Goal: Task Accomplishment & Management: Use online tool/utility

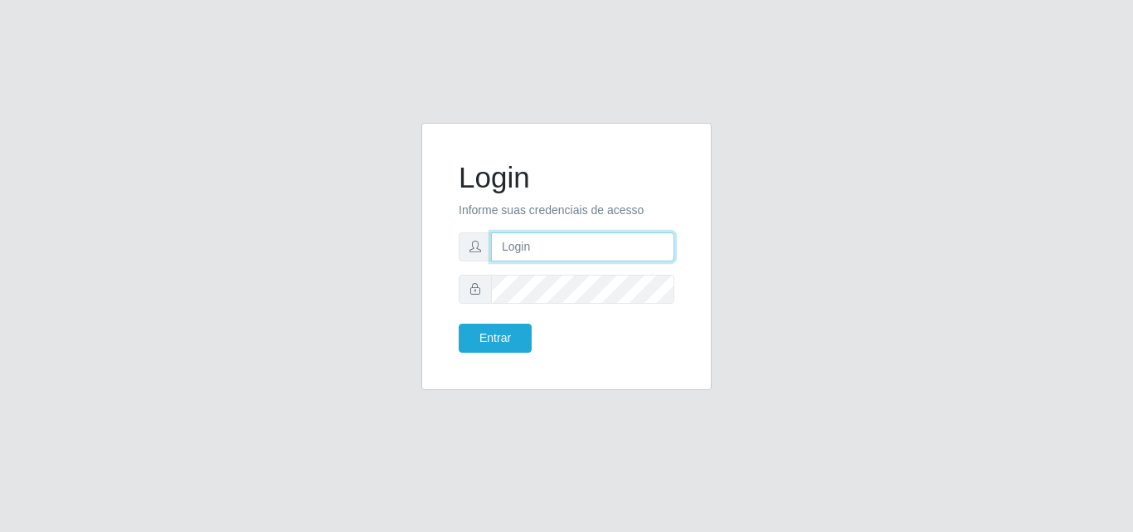
click at [576, 243] on input "text" at bounding box center [582, 246] width 183 height 29
type input "ana@saullus"
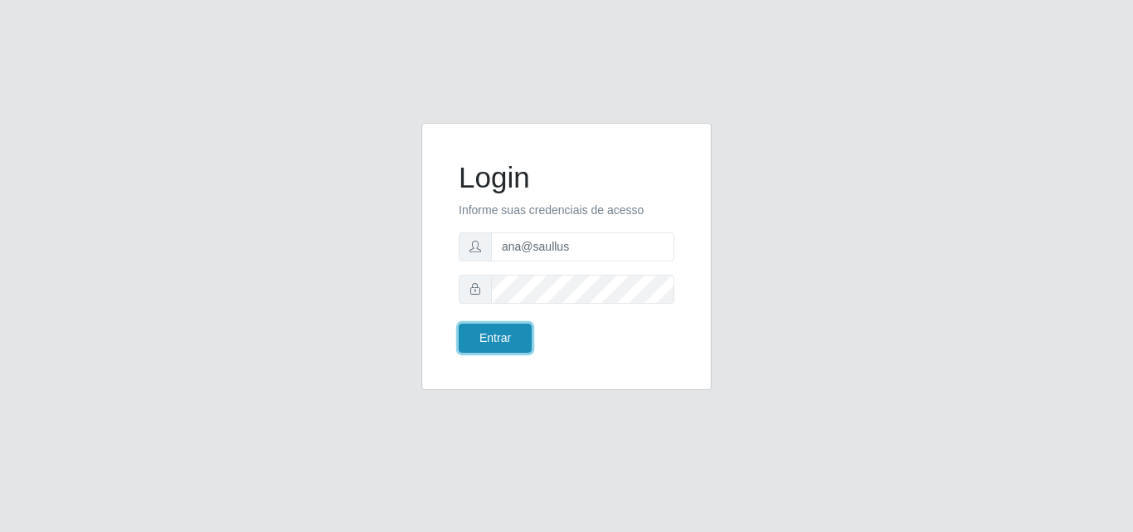
click at [510, 350] on button "Entrar" at bounding box center [495, 337] width 73 height 29
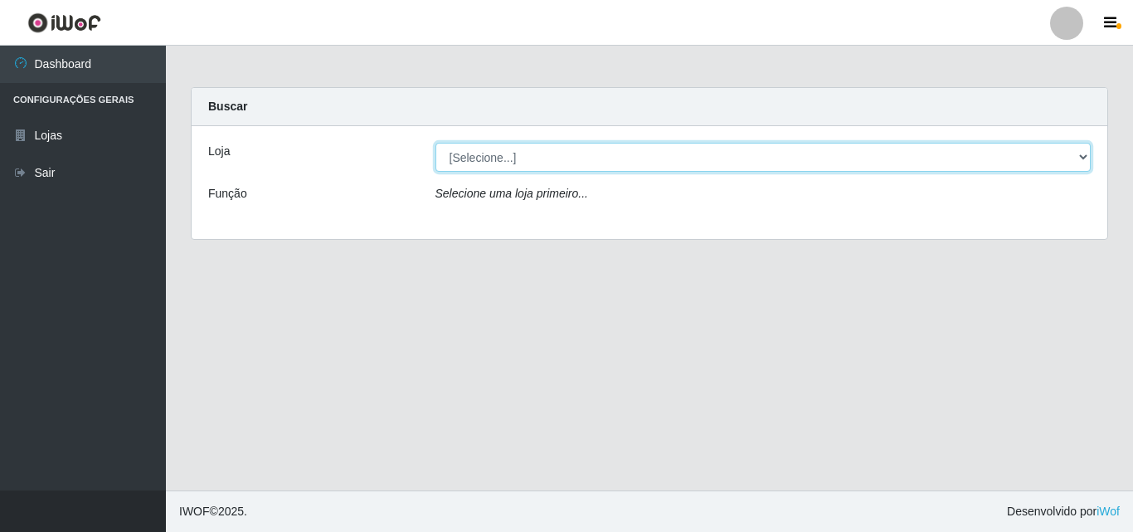
click at [1079, 154] on select "[Selecione...] Saullus Supermercados" at bounding box center [763, 157] width 656 height 29
select select "423"
click at [435, 143] on select "[Selecione...] Saullus Supermercados" at bounding box center [763, 157] width 656 height 29
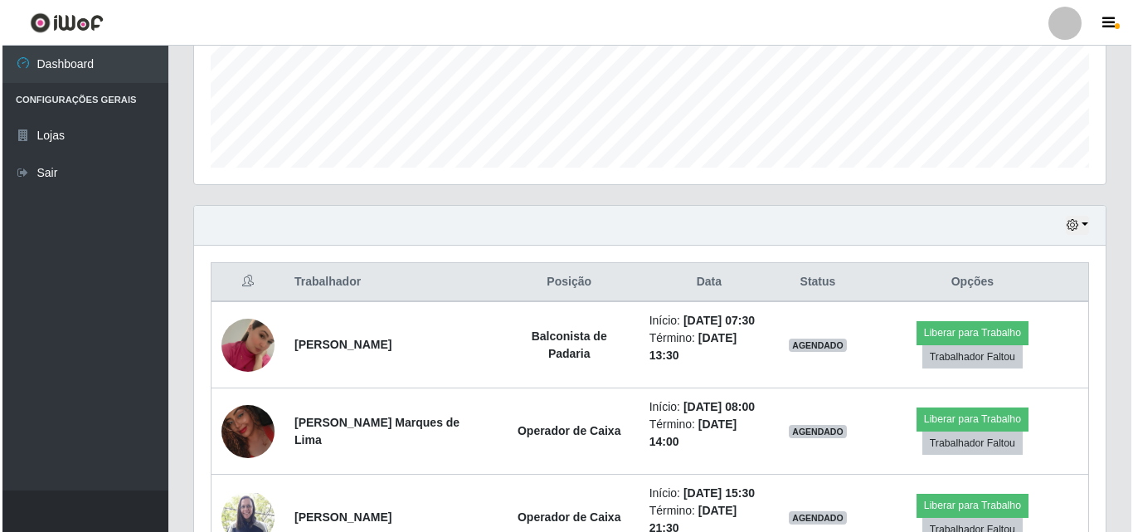
scroll to position [496, 0]
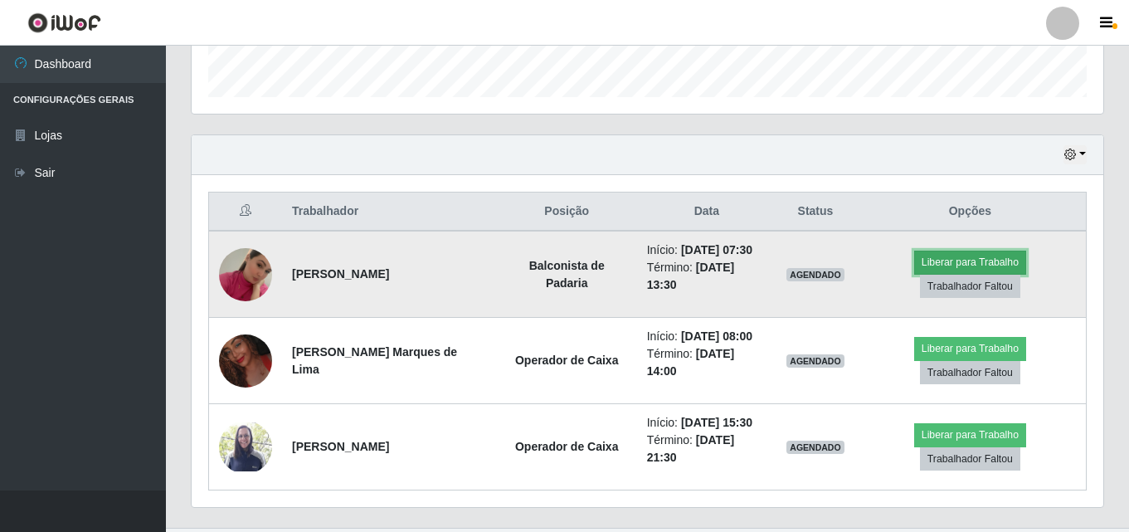
click at [939, 274] on button "Liberar para Trabalho" at bounding box center [970, 261] width 112 height 23
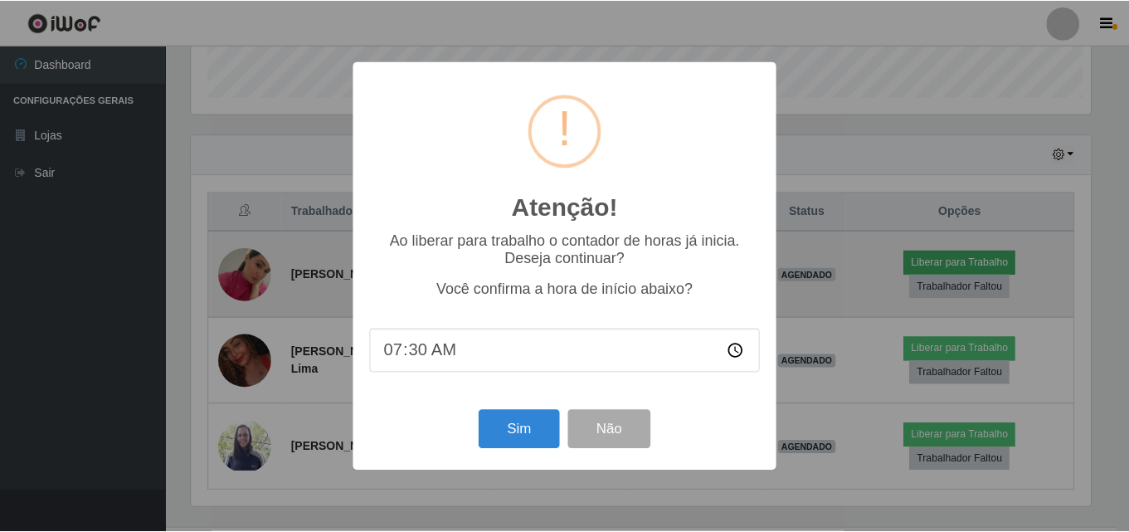
scroll to position [344, 903]
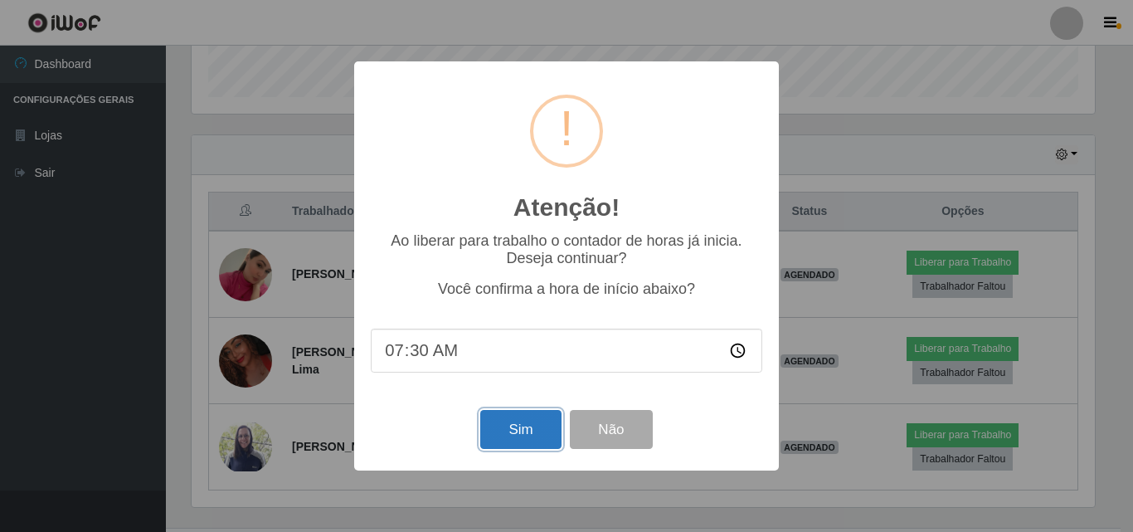
click at [529, 420] on button "Sim" at bounding box center [520, 429] width 80 height 39
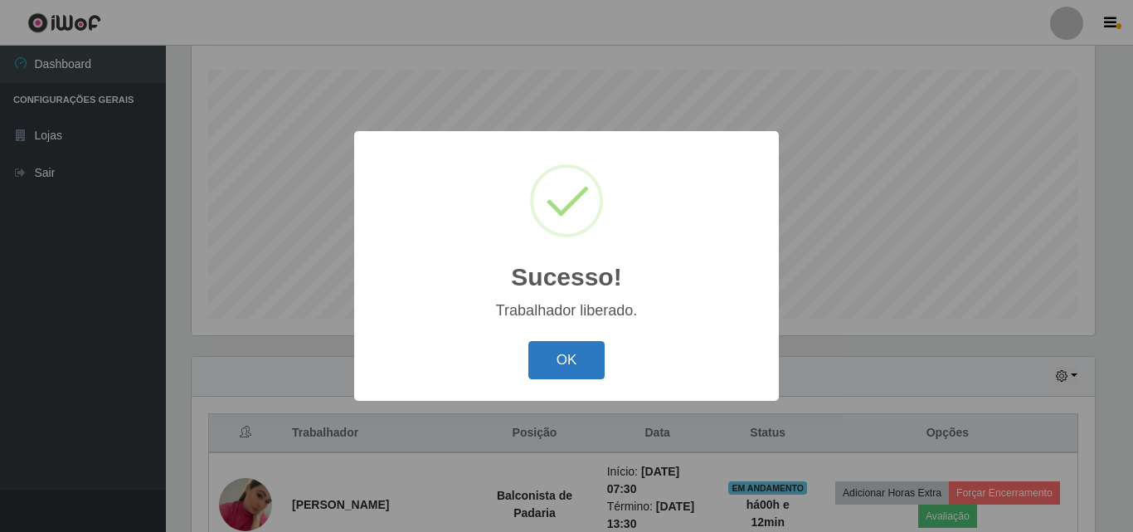
click at [583, 345] on button "OK" at bounding box center [566, 360] width 77 height 39
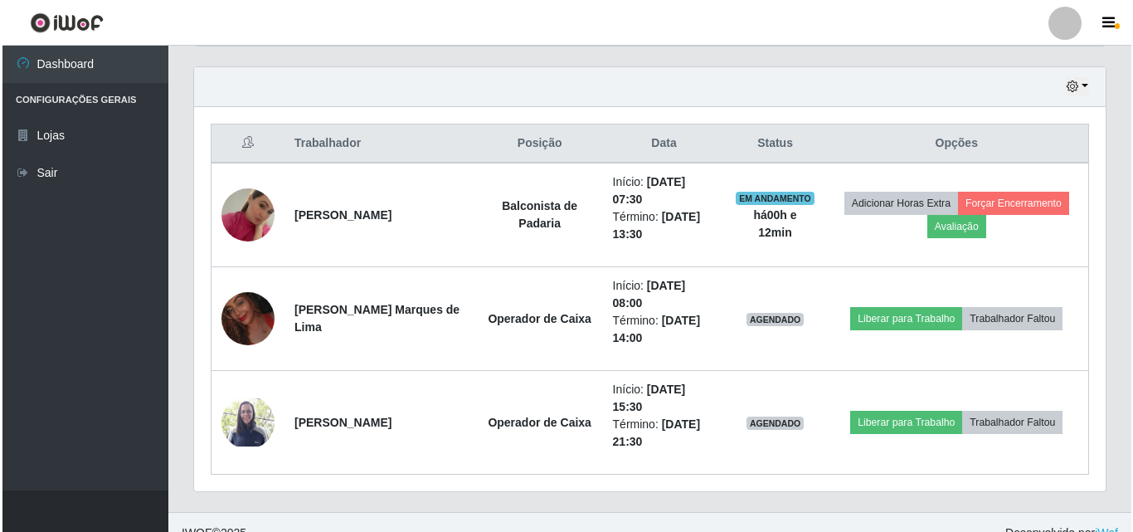
scroll to position [585, 0]
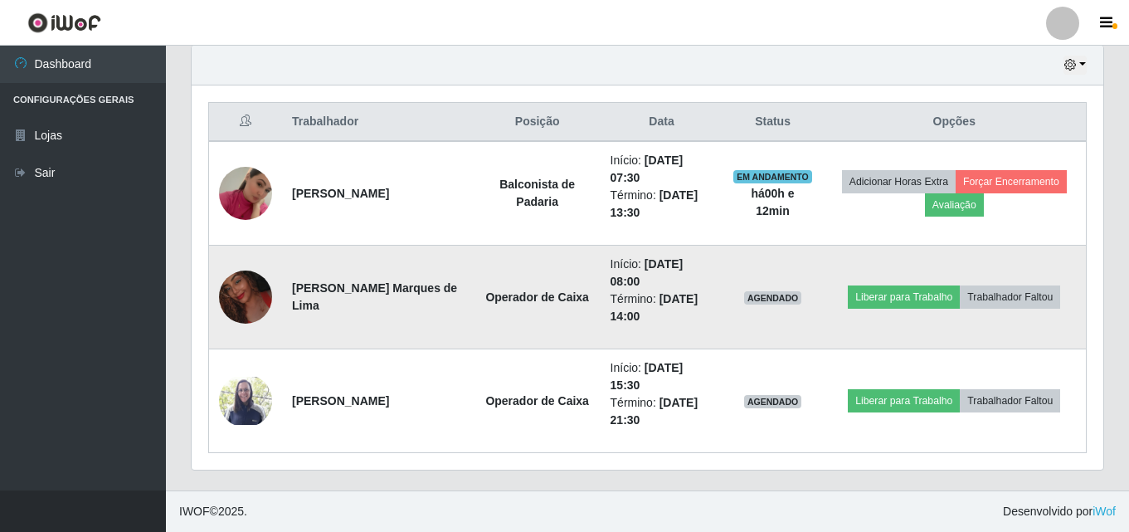
click at [245, 295] on img at bounding box center [245, 297] width 53 height 68
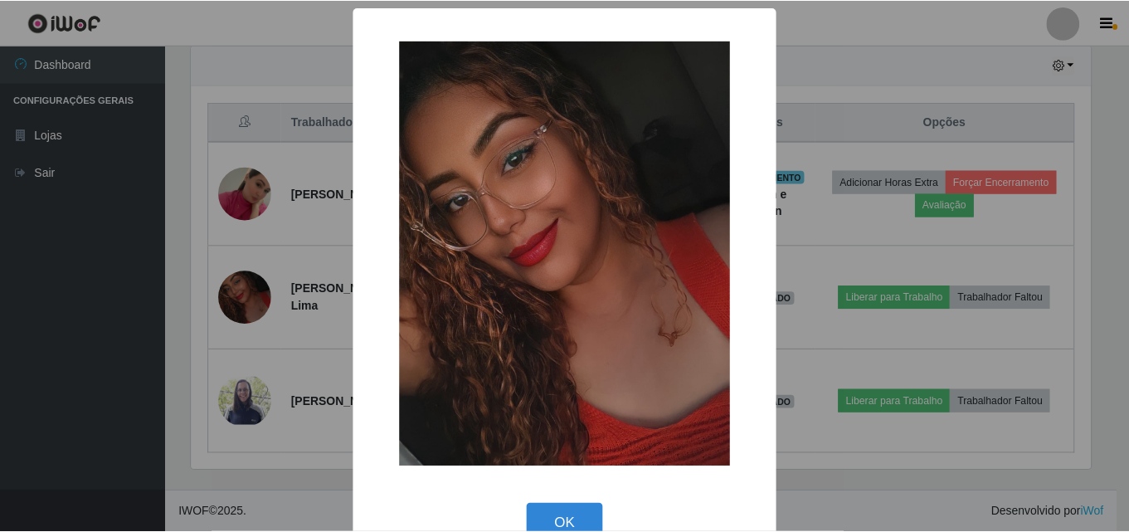
scroll to position [344, 903]
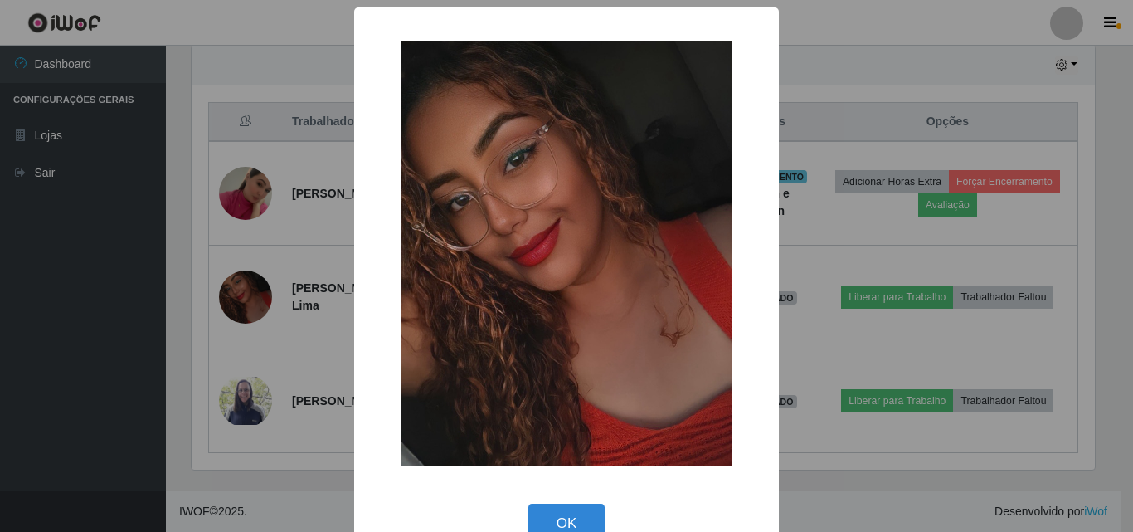
click at [246, 295] on div "× OK Cancel" at bounding box center [566, 266] width 1133 height 532
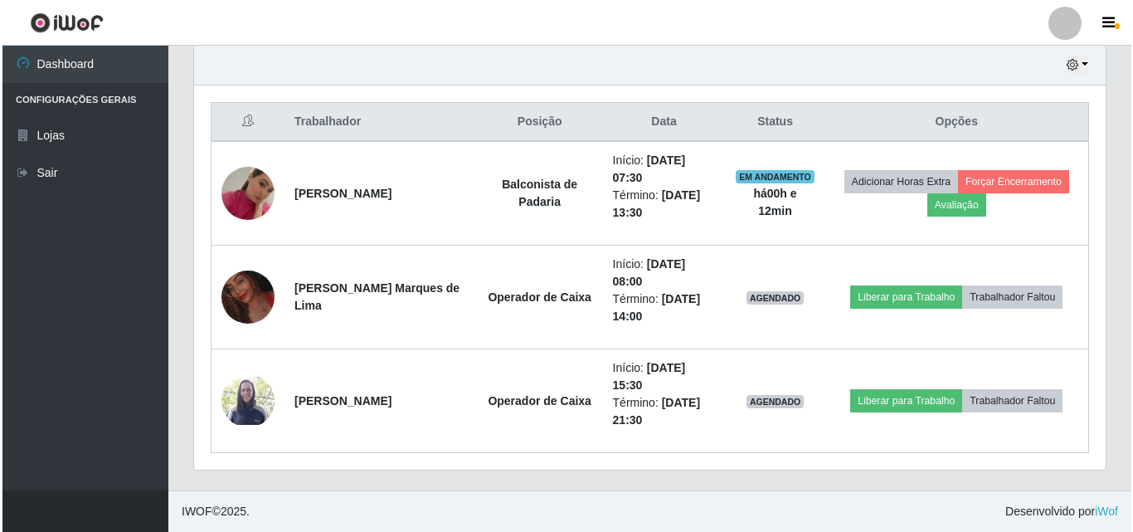
scroll to position [344, 911]
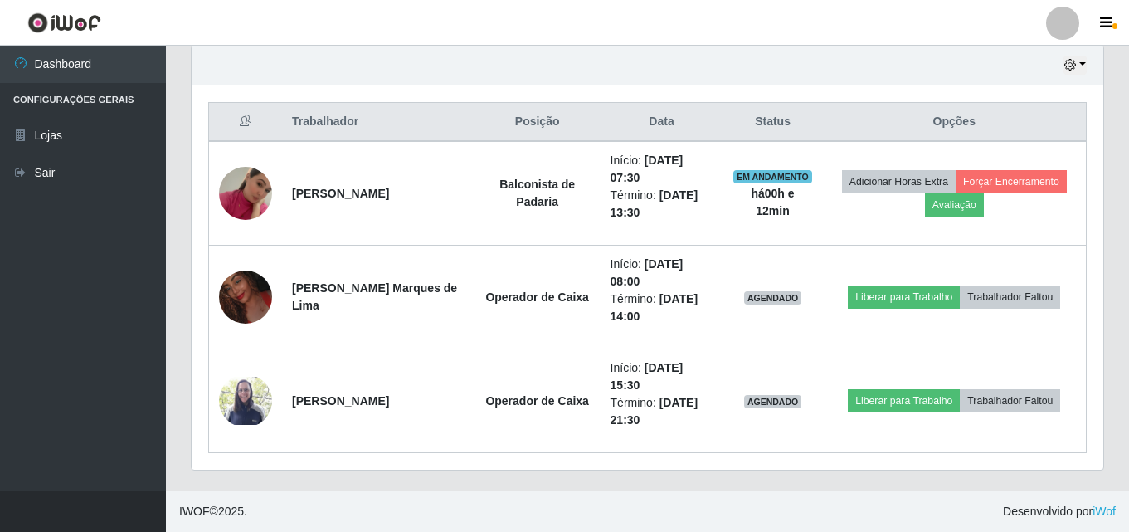
click at [246, 295] on img at bounding box center [245, 297] width 53 height 68
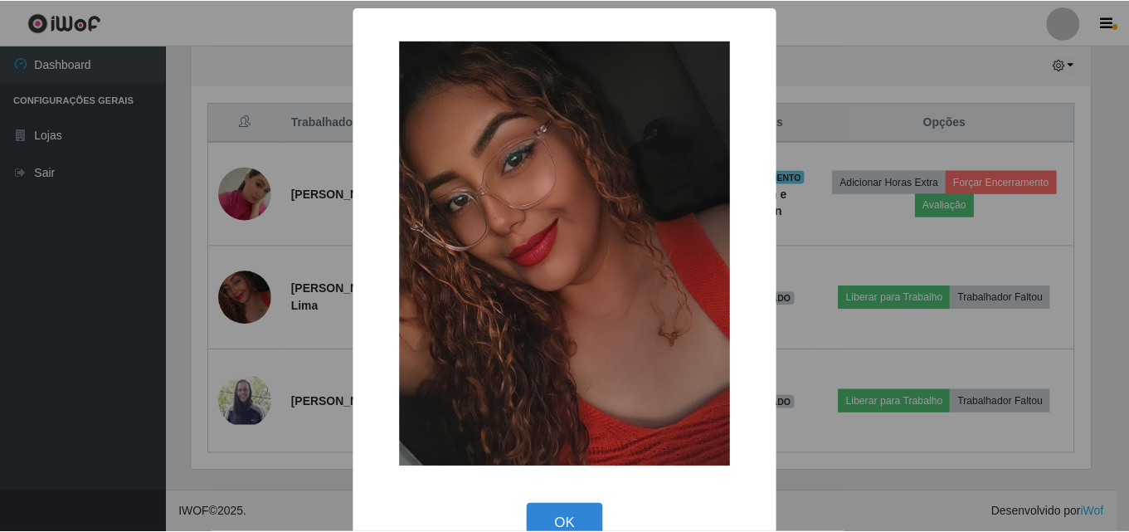
scroll to position [344, 903]
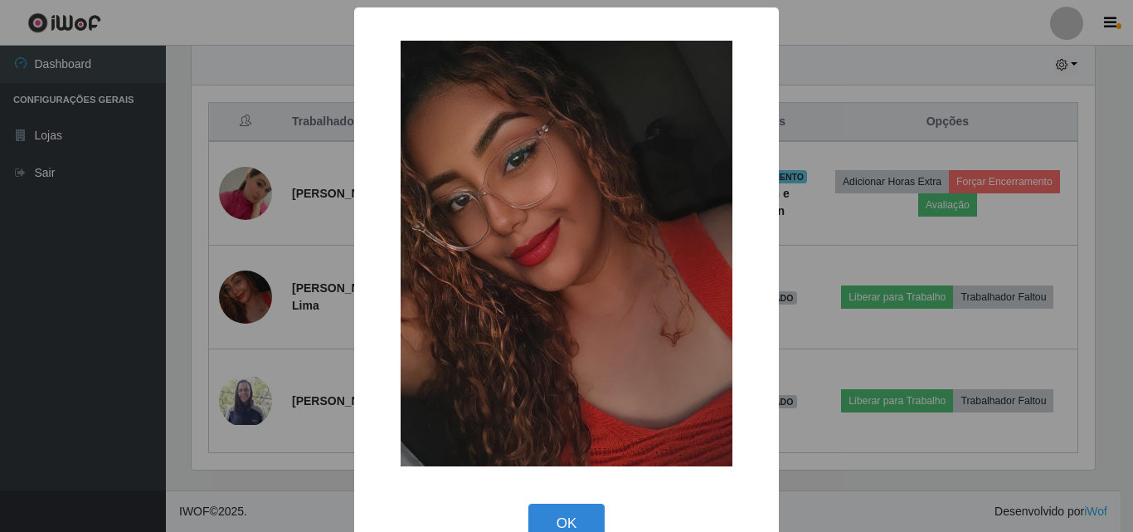
click at [246, 295] on div "× OK Cancel" at bounding box center [566, 266] width 1133 height 532
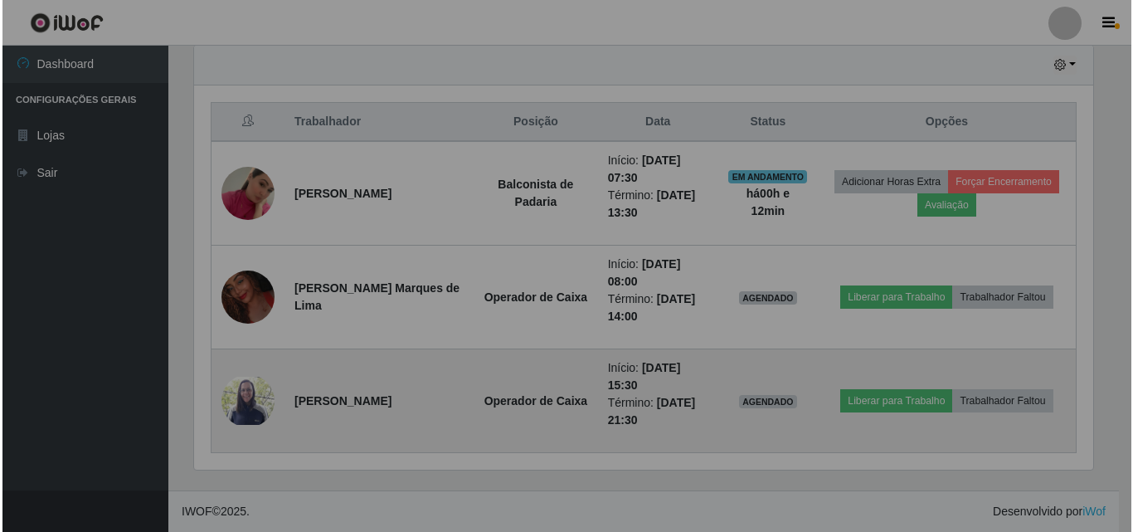
scroll to position [344, 911]
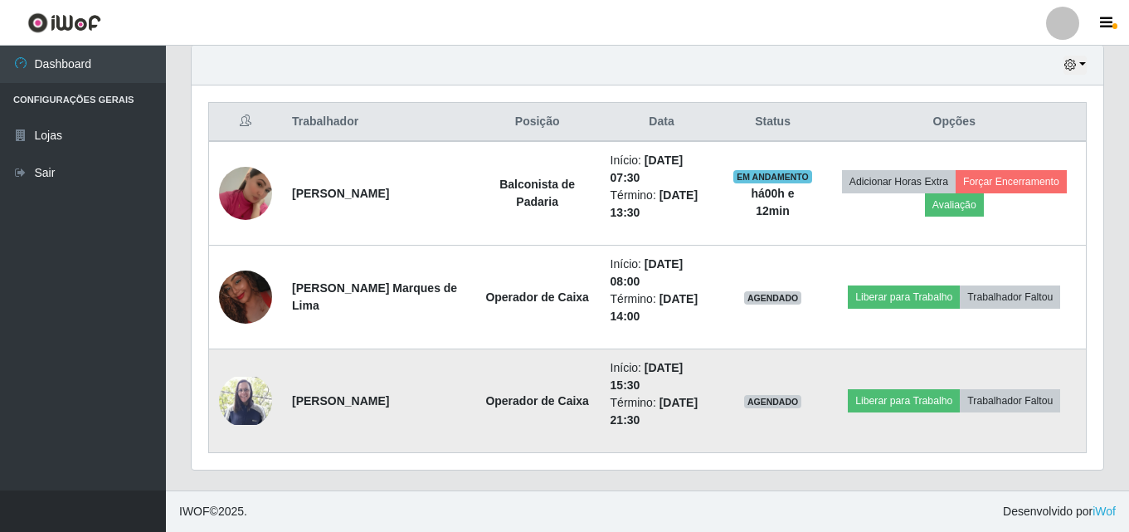
click at [248, 387] on img at bounding box center [245, 400] width 53 height 49
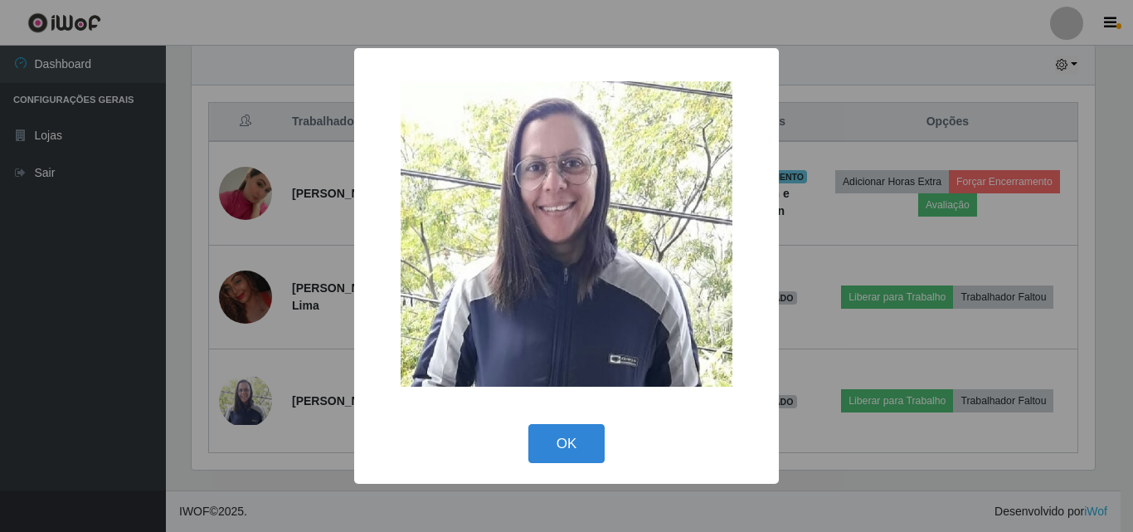
click at [255, 391] on div "× OK Cancel" at bounding box center [566, 266] width 1133 height 532
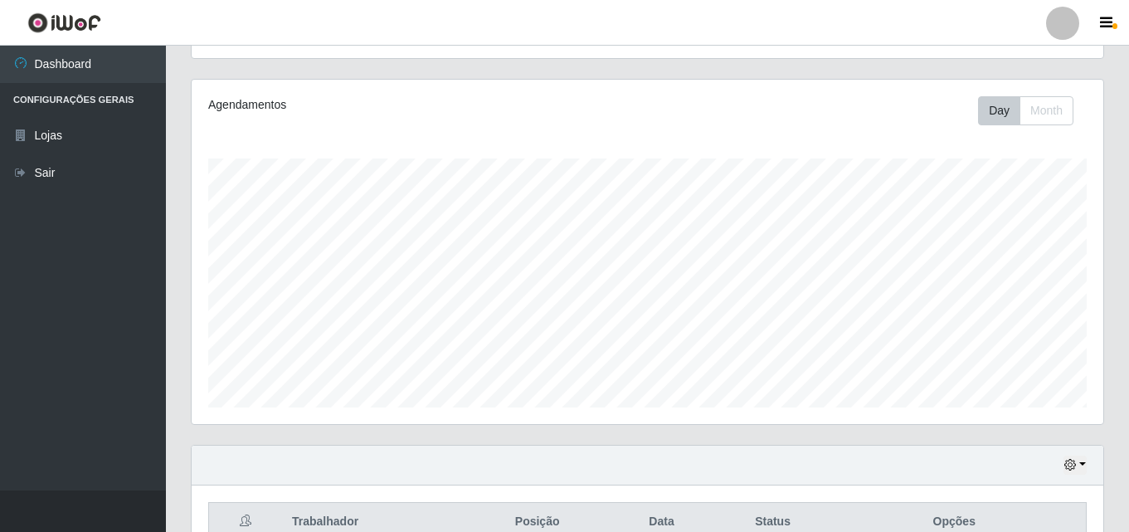
scroll to position [166, 0]
